Goal: Task Accomplishment & Management: Complete application form

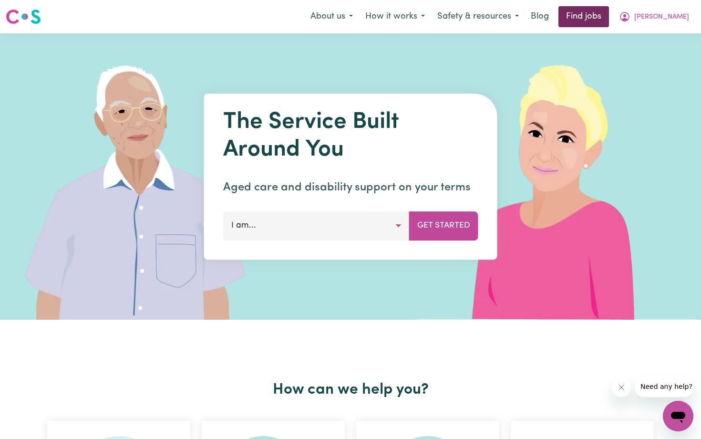
click at [609, 20] on link "Find jobs" at bounding box center [584, 16] width 51 height 21
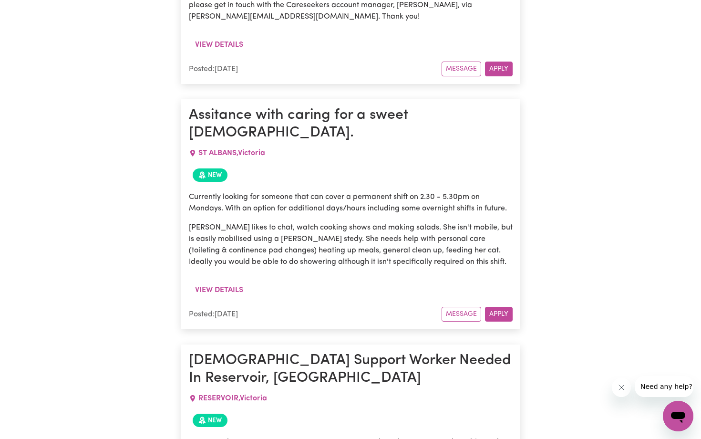
scroll to position [3722, 0]
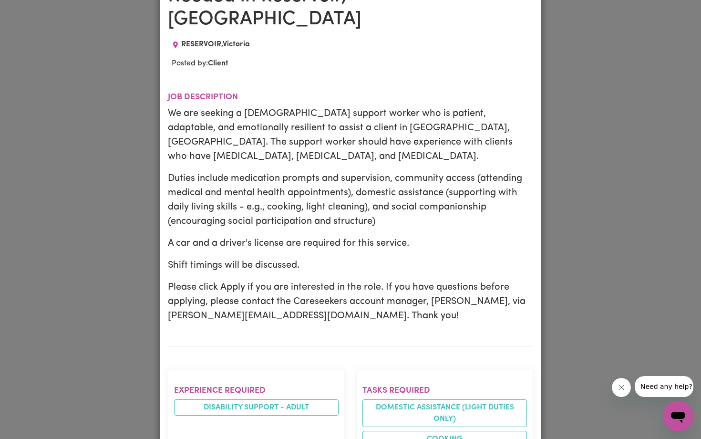
scroll to position [0, 0]
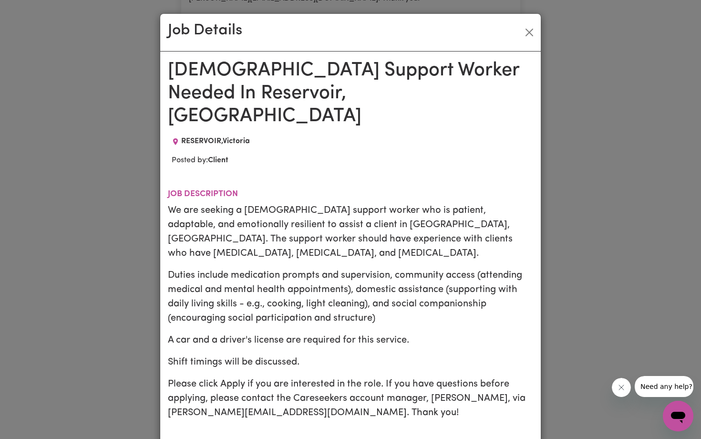
click at [515, 32] on div "Job Details" at bounding box center [350, 33] width 381 height 38
click at [531, 32] on button "Close" at bounding box center [529, 32] width 15 height 15
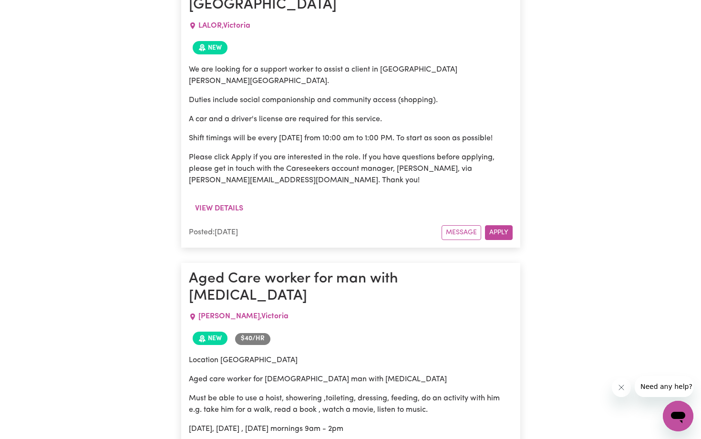
scroll to position [4717, 0]
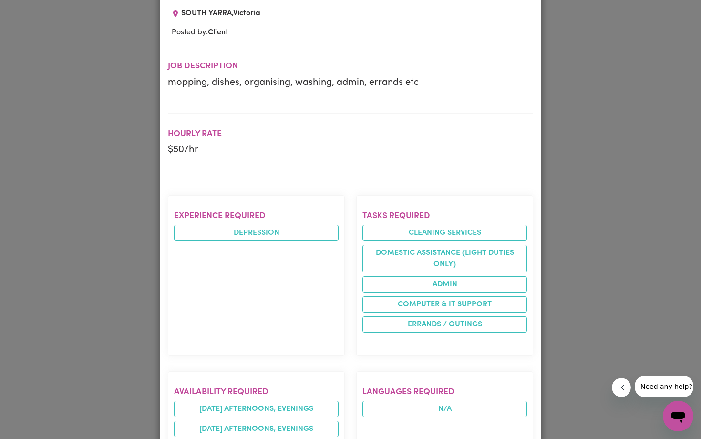
scroll to position [0, 0]
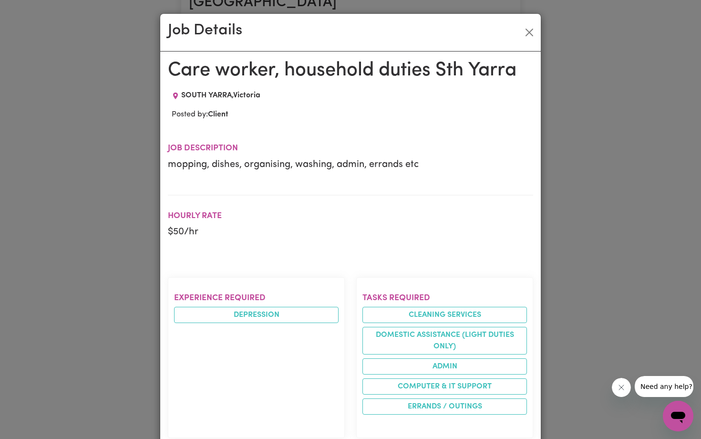
click at [571, 204] on div "Job Details Care worker, household duties [GEOGRAPHIC_DATA] , [GEOGRAPHIC_DATA]…" at bounding box center [350, 219] width 701 height 439
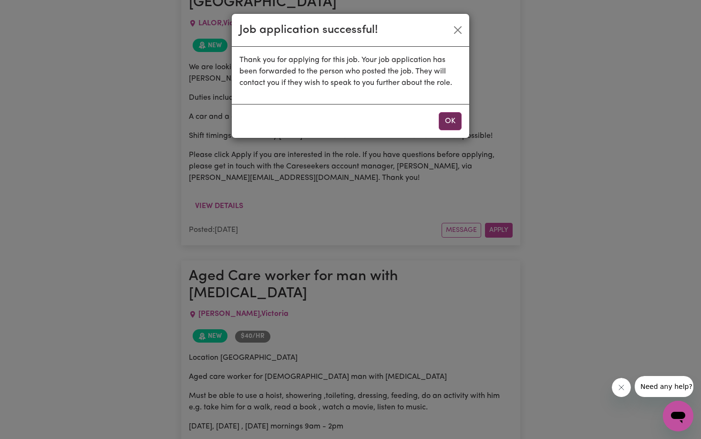
click at [448, 119] on button "OK" at bounding box center [450, 121] width 23 height 18
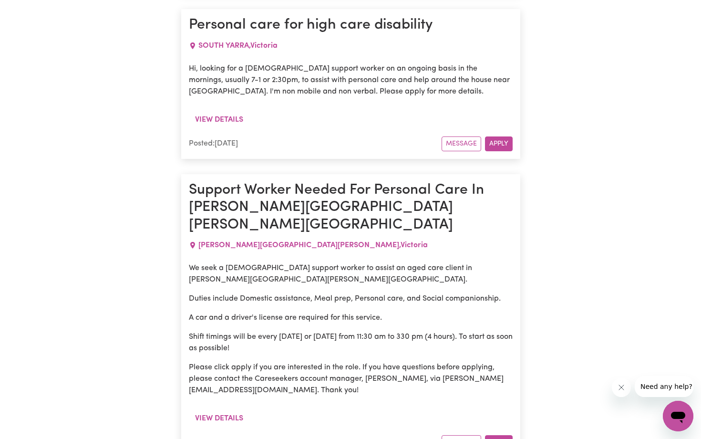
scroll to position [6865, 0]
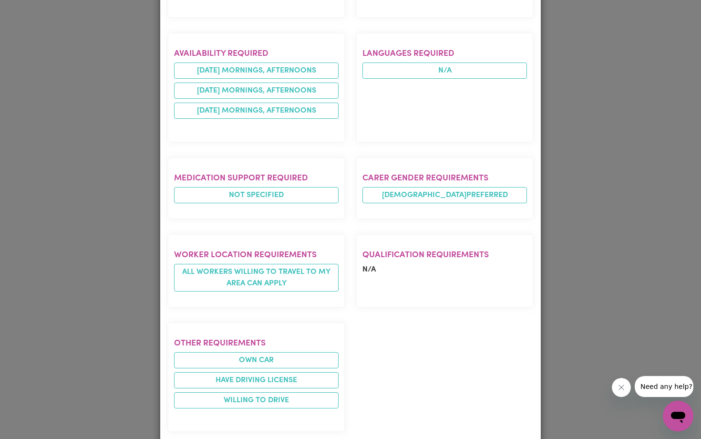
scroll to position [0, 0]
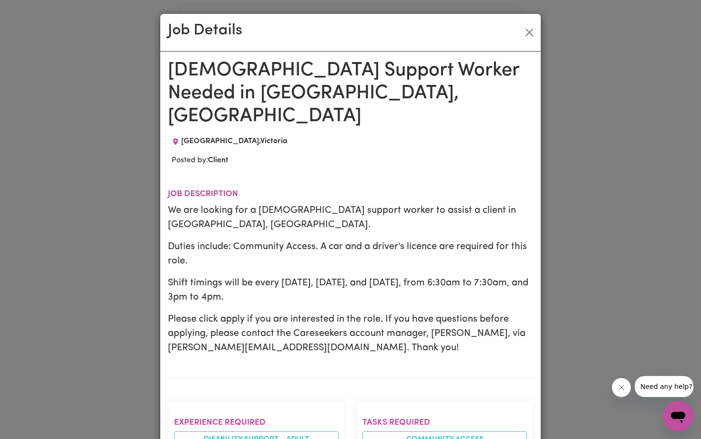
click at [592, 157] on div "Job Details [DEMOGRAPHIC_DATA] Support Worker Needed in [GEOGRAPHIC_DATA], [GEO…" at bounding box center [350, 219] width 701 height 439
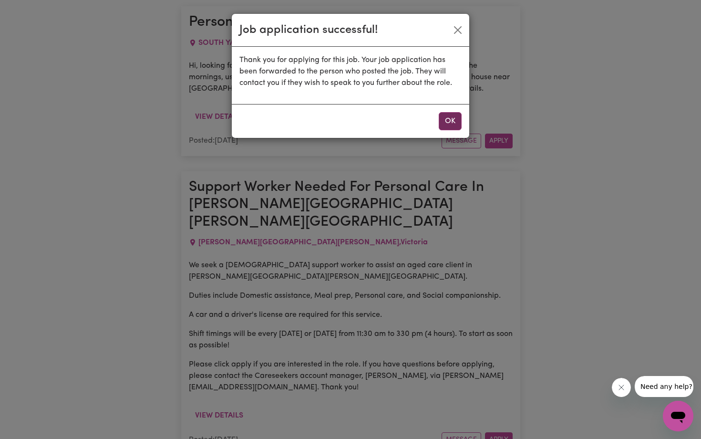
click at [451, 121] on button "OK" at bounding box center [450, 121] width 23 height 18
